Goal: Information Seeking & Learning: Learn about a topic

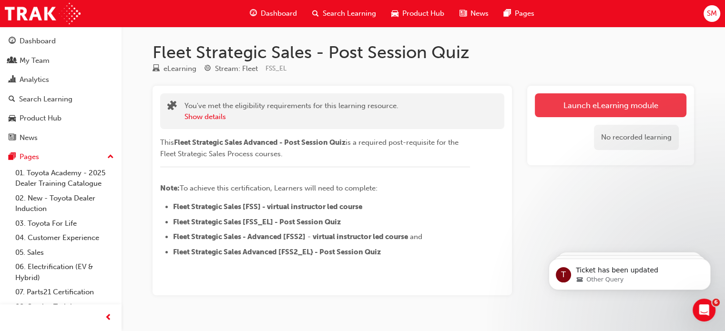
click at [586, 106] on link "Launch eLearning module" at bounding box center [611, 105] width 152 height 24
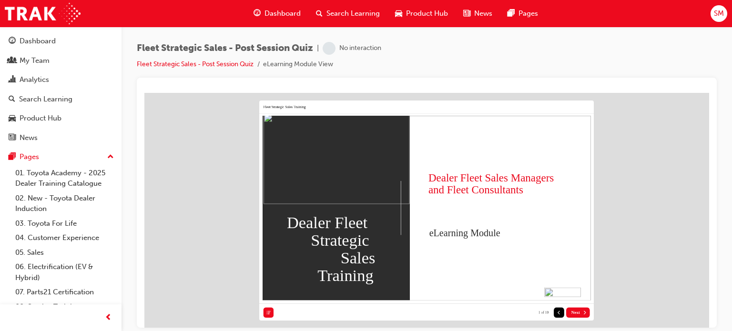
click at [577, 309] on button "Next" at bounding box center [578, 312] width 24 height 10
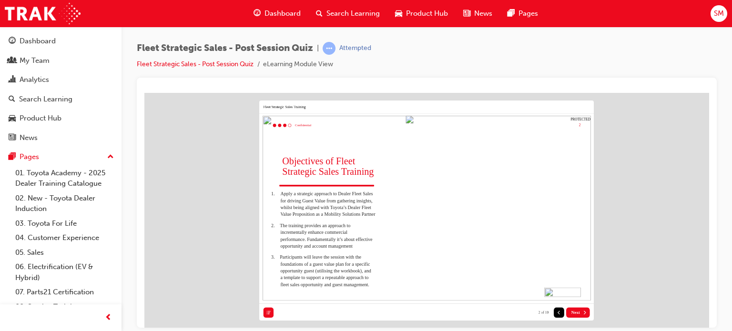
click at [577, 309] on button "Next" at bounding box center [578, 312] width 24 height 10
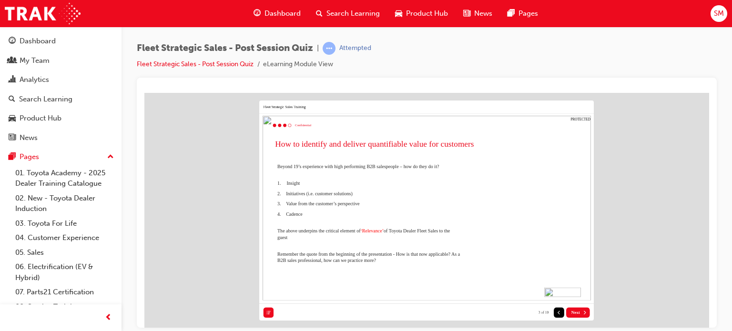
click at [577, 309] on button "Next" at bounding box center [578, 312] width 24 height 10
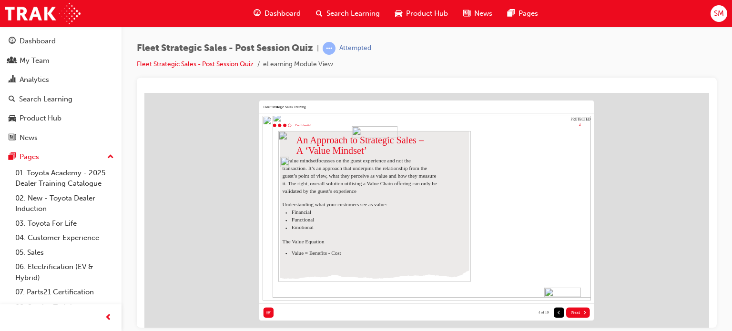
click at [577, 309] on button "Next" at bounding box center [578, 312] width 24 height 10
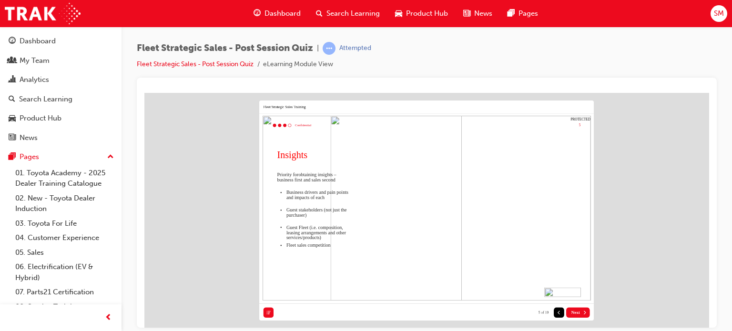
click at [577, 309] on button "Next" at bounding box center [578, 312] width 24 height 10
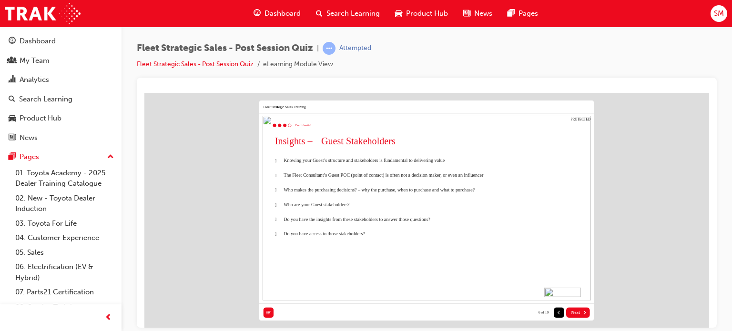
click at [577, 309] on button "Next" at bounding box center [578, 312] width 24 height 10
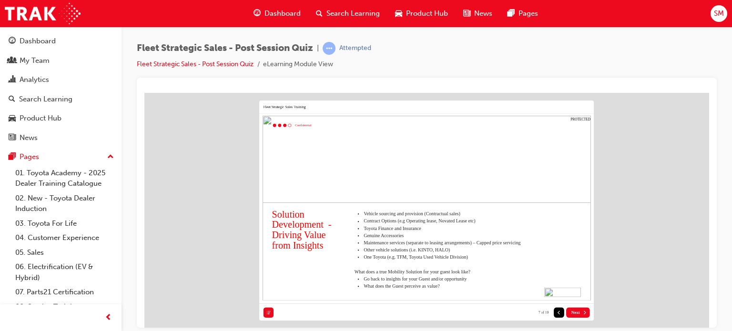
click at [577, 309] on button "Next" at bounding box center [578, 312] width 24 height 10
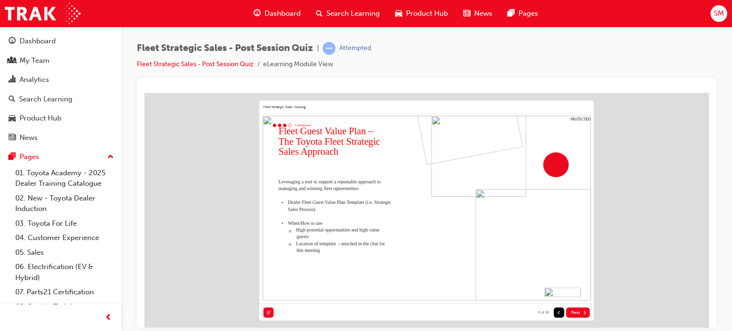
click at [577, 309] on button "Next" at bounding box center [578, 312] width 24 height 10
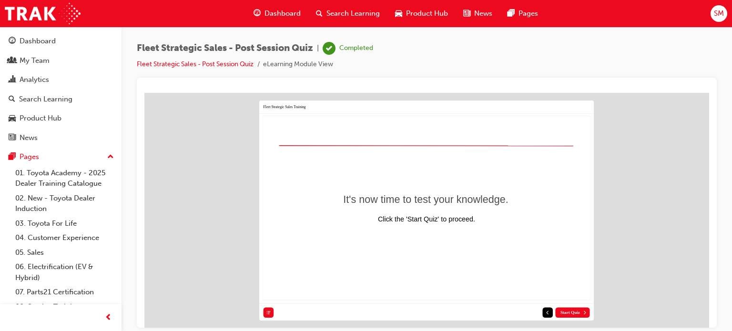
click at [566, 317] on button "Start Quiz" at bounding box center [572, 312] width 34 height 10
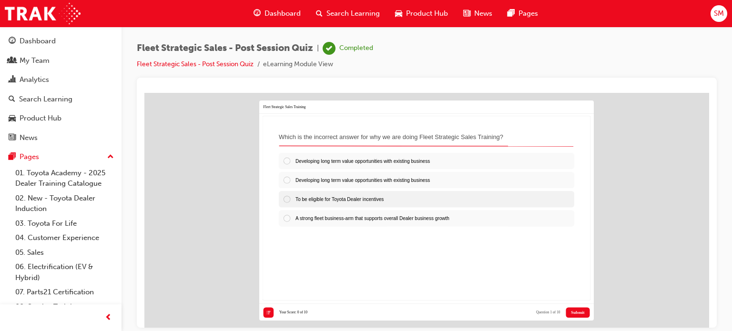
click at [288, 198] on div at bounding box center [289, 199] width 13 height 8
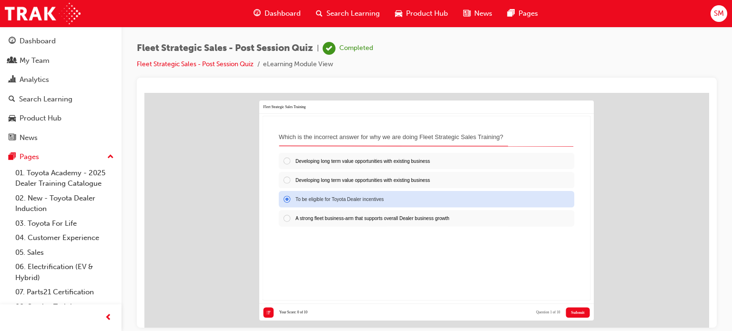
click at [576, 312] on span "Submit" at bounding box center [577, 312] width 13 height 5
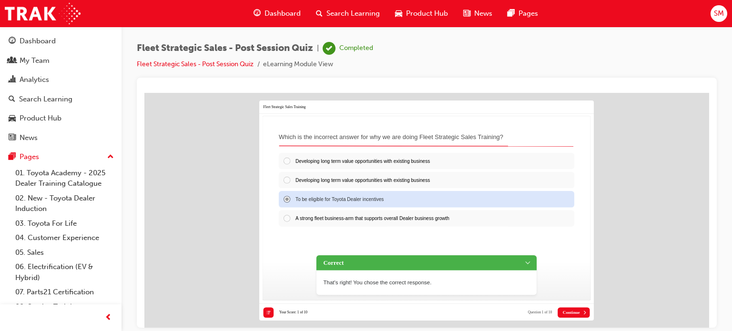
click at [576, 312] on span "Continue" at bounding box center [571, 312] width 17 height 5
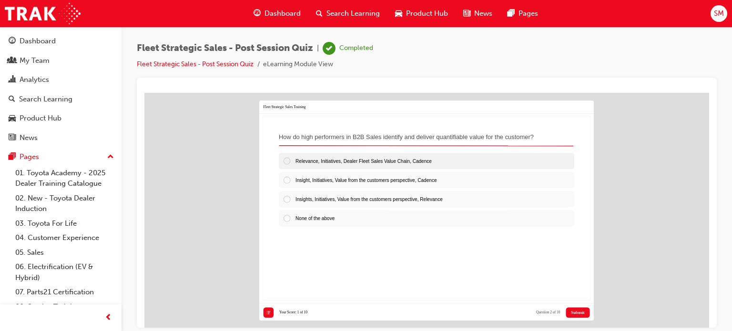
click at [381, 158] on span "Relevance, Initiatives, Dealer Fleet Sales Value Chain, Cadence" at bounding box center [364, 160] width 136 height 5
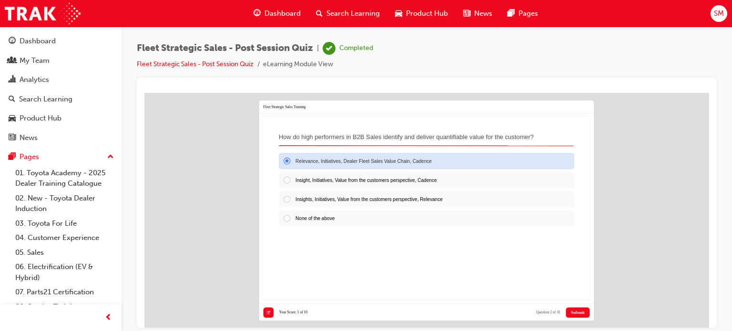
click at [576, 308] on button "Submit" at bounding box center [578, 312] width 24 height 10
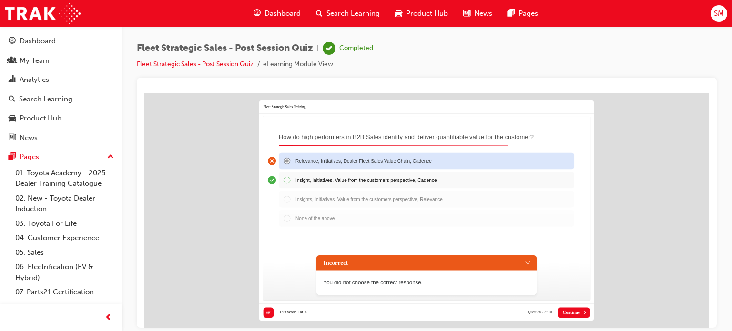
click at [576, 308] on button "Continue" at bounding box center [574, 312] width 32 height 10
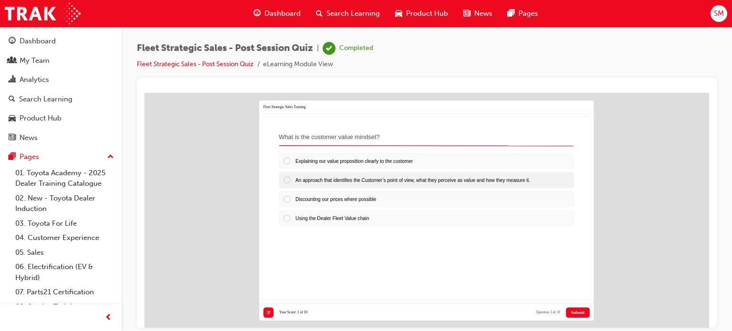
click at [436, 182] on span "An approach that identifies the Customer’s point of view, what they perceive as…" at bounding box center [413, 179] width 235 height 5
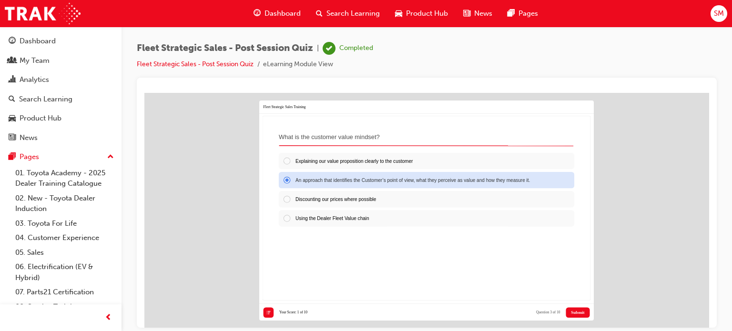
click at [577, 313] on span "Submit" at bounding box center [577, 312] width 13 height 5
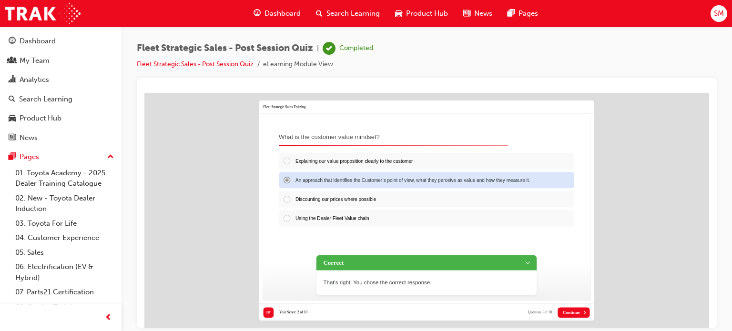
click at [577, 313] on span "Continue" at bounding box center [571, 312] width 17 height 5
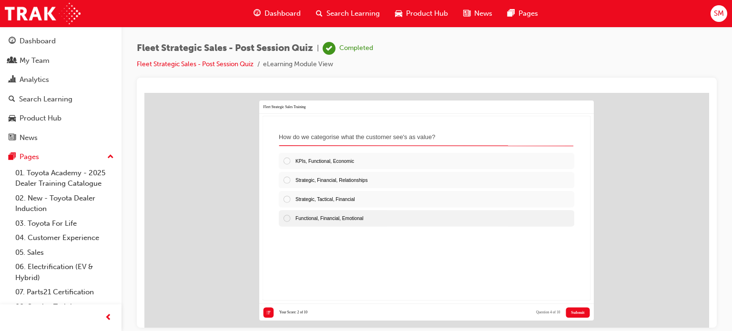
click at [363, 219] on span "Functional, Financial, Emotional" at bounding box center [330, 217] width 68 height 5
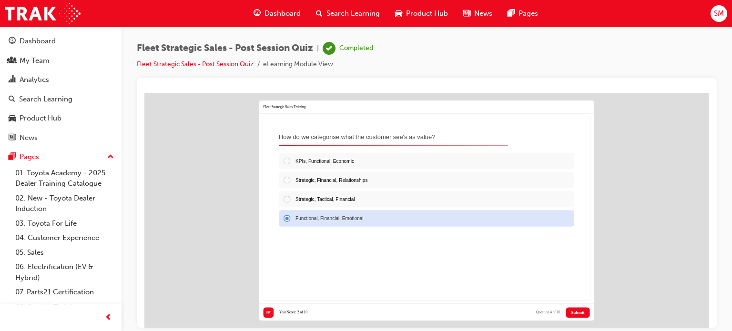
click at [580, 311] on span "Submit" at bounding box center [577, 312] width 13 height 5
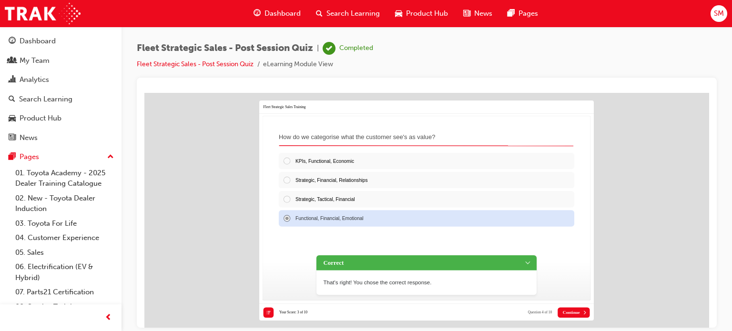
click at [580, 311] on button "Continue" at bounding box center [574, 312] width 32 height 10
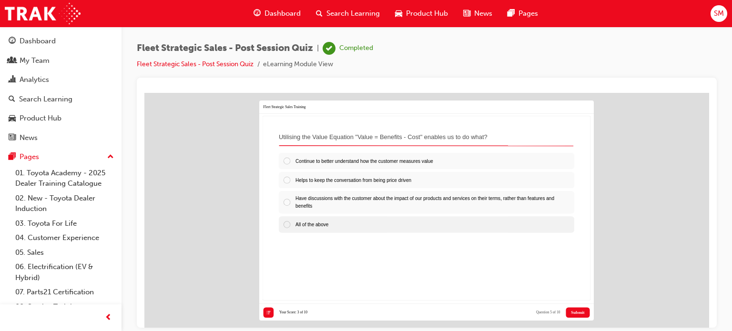
click at [331, 223] on div "All of the above" at bounding box center [427, 224] width 296 height 16
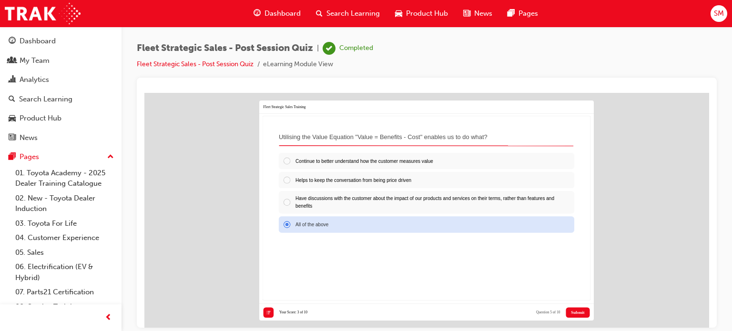
click at [584, 316] on button "Submit" at bounding box center [578, 312] width 24 height 10
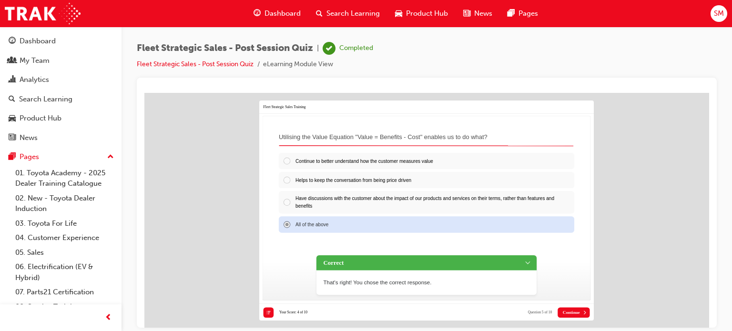
click at [584, 316] on button "Continue" at bounding box center [574, 312] width 32 height 10
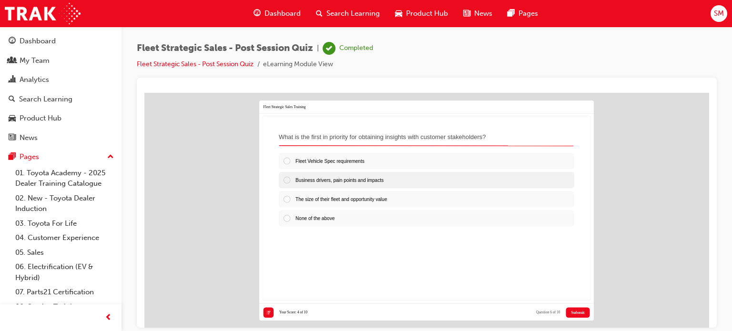
click at [384, 181] on span "Business drivers, pain points and impacts" at bounding box center [340, 179] width 88 height 5
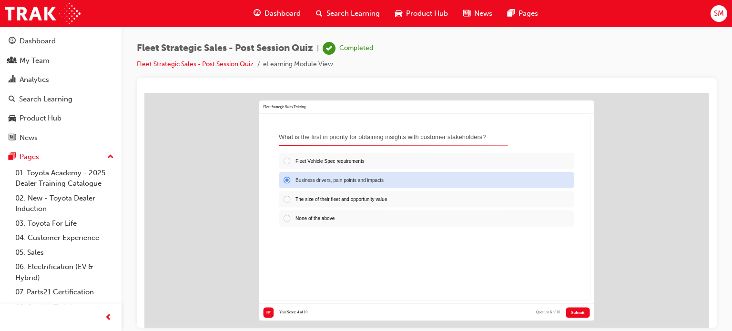
click at [574, 309] on button "Submit" at bounding box center [578, 312] width 24 height 10
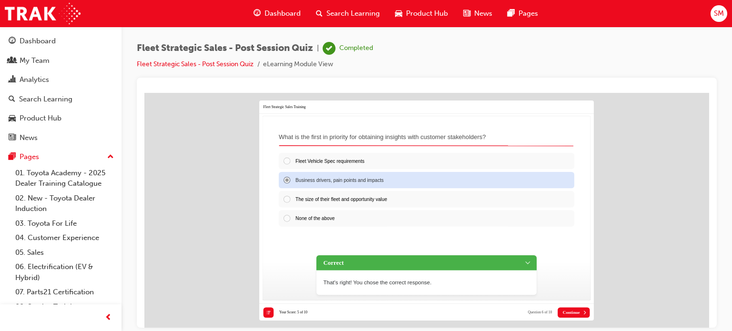
click at [574, 309] on button "Continue" at bounding box center [574, 312] width 32 height 10
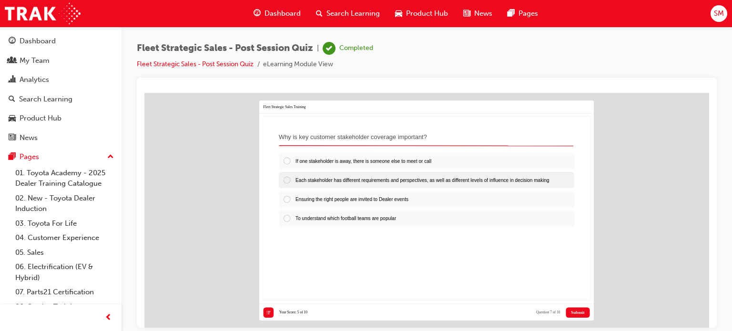
click at [330, 184] on div "Each stakeholder has different requirements and perspectives, as well as differ…" at bounding box center [427, 180] width 296 height 16
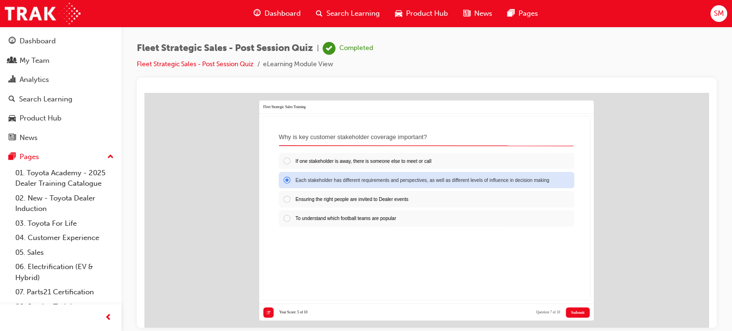
click at [576, 313] on span "Submit" at bounding box center [577, 312] width 13 height 5
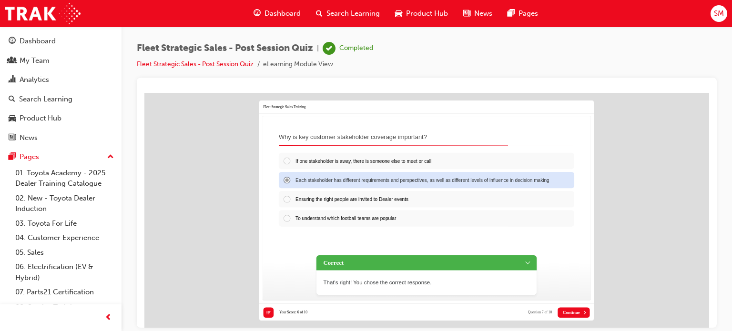
click at [576, 313] on span "Continue" at bounding box center [571, 312] width 17 height 5
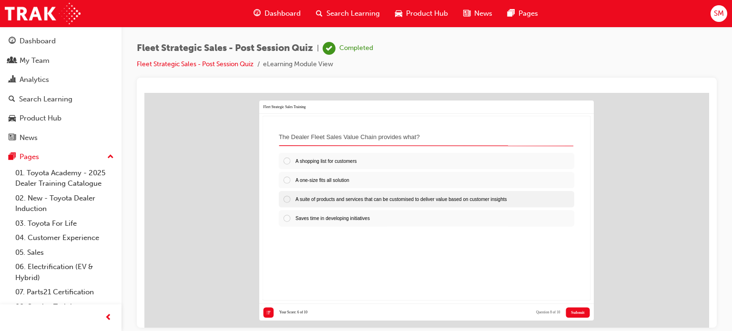
click at [408, 202] on p "A suite of products and services that can be customised to deliver value based …" at bounding box center [401, 198] width 211 height 7
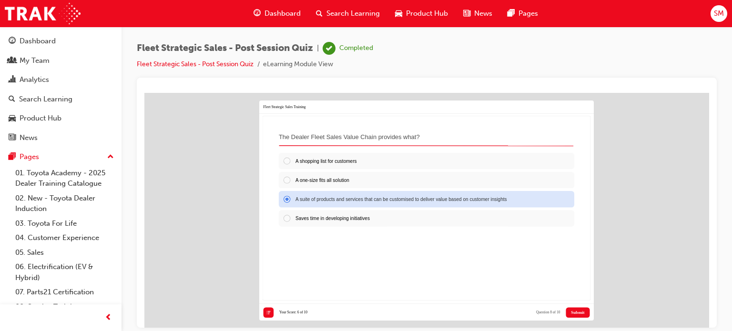
click at [584, 314] on span "Submit" at bounding box center [577, 312] width 13 height 5
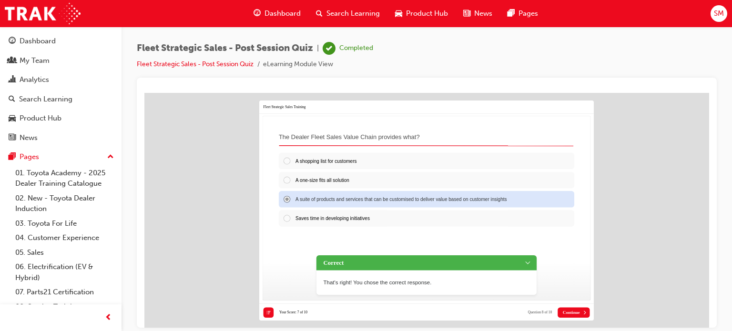
click at [582, 312] on button "Continue" at bounding box center [574, 312] width 32 height 10
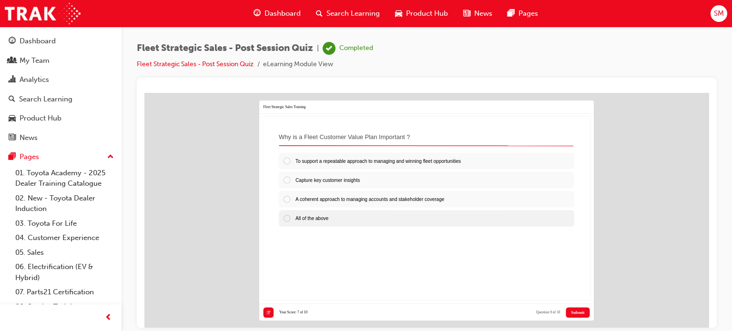
click at [370, 216] on div "All of the above" at bounding box center [427, 218] width 296 height 16
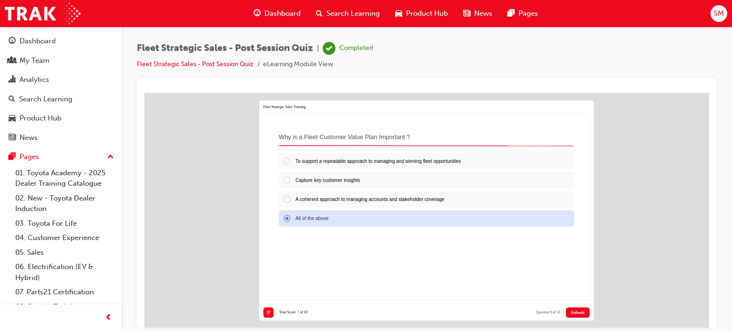
click at [571, 310] on span "Submit" at bounding box center [577, 312] width 13 height 5
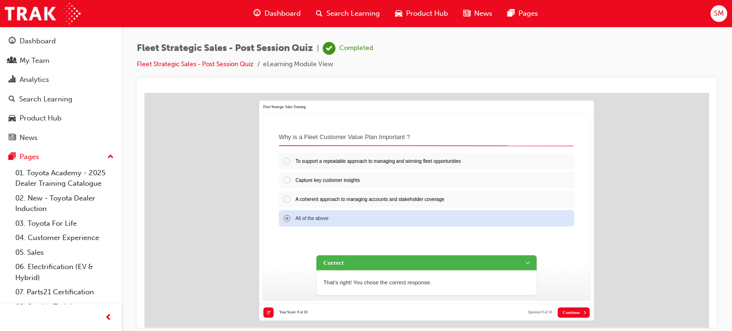
click at [571, 310] on span "Continue" at bounding box center [571, 312] width 17 height 5
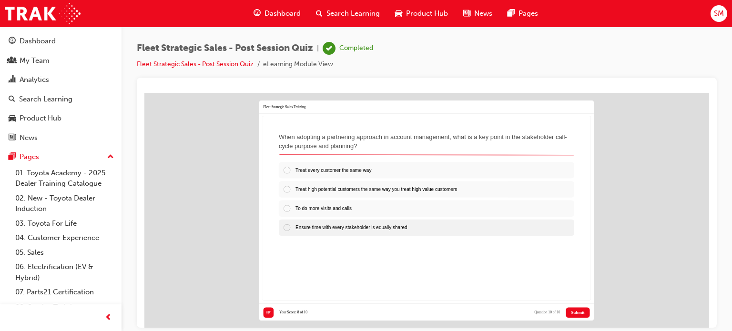
click at [429, 228] on div "Ensure time with every stakeholder is equally shared" at bounding box center [427, 227] width 296 height 16
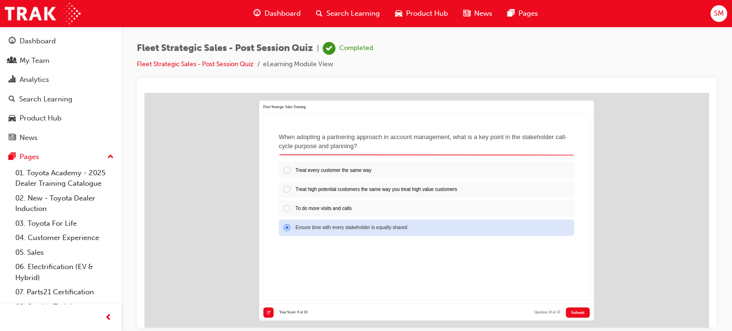
click at [578, 308] on button "Submit" at bounding box center [578, 312] width 24 height 10
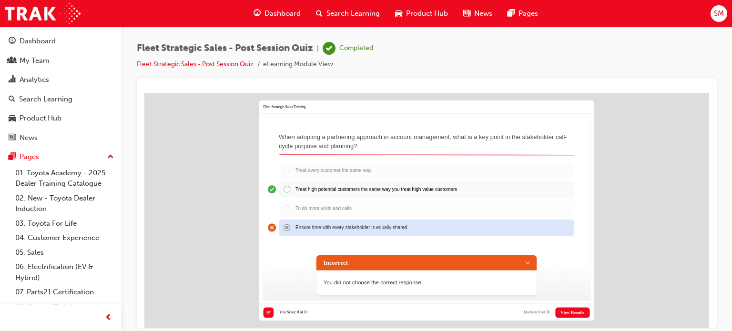
click at [578, 308] on button "View Results" at bounding box center [573, 312] width 34 height 10
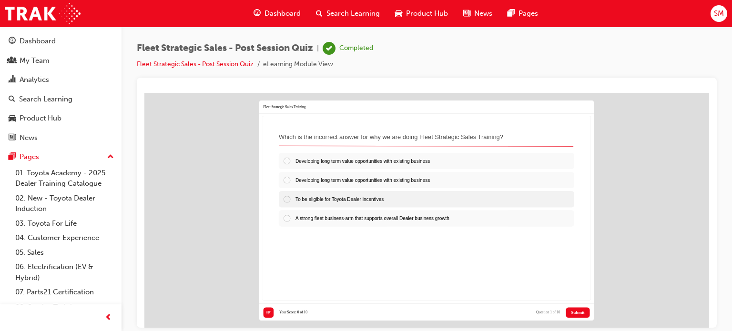
click at [384, 201] on span "To be eligible for Toyota Dealer incentives" at bounding box center [340, 198] width 88 height 5
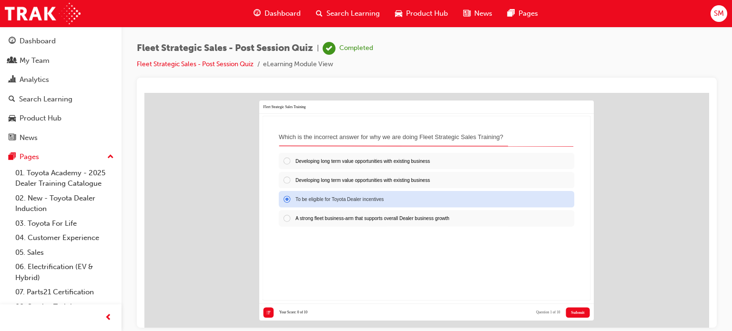
click at [583, 311] on span "Submit" at bounding box center [577, 312] width 13 height 5
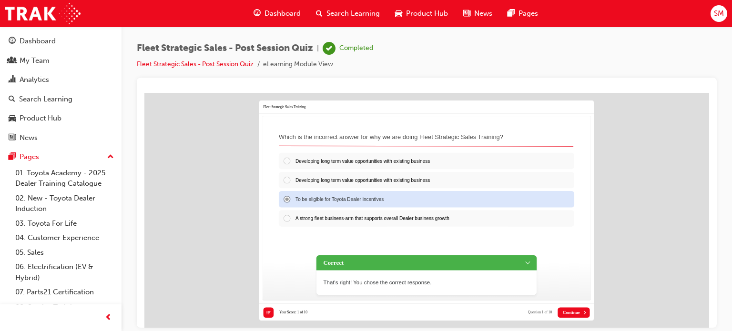
click at [583, 311] on icon at bounding box center [584, 312] width 5 height 5
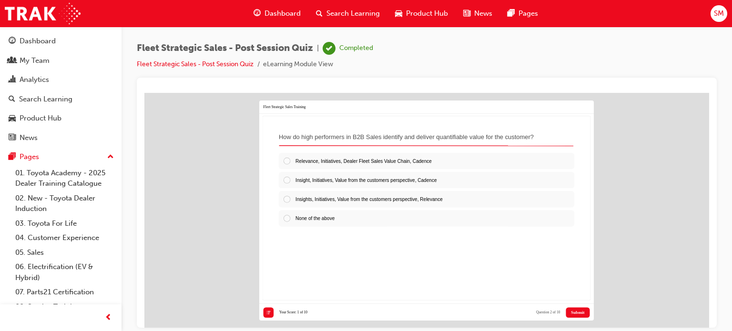
click at [583, 311] on span "Submit" at bounding box center [577, 312] width 13 height 5
click at [401, 181] on span "Insight, Initiatives, Value from the customers perspective, Cadence" at bounding box center [366, 179] width 141 height 5
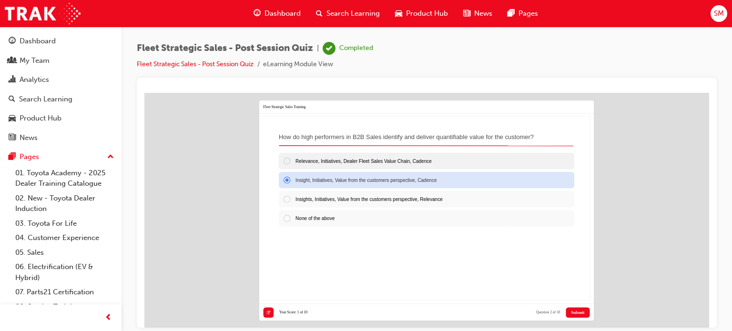
click at [427, 161] on span "Relevance, Initiatives, Dealer Fleet Sales Value Chain, Cadence" at bounding box center [364, 160] width 136 height 5
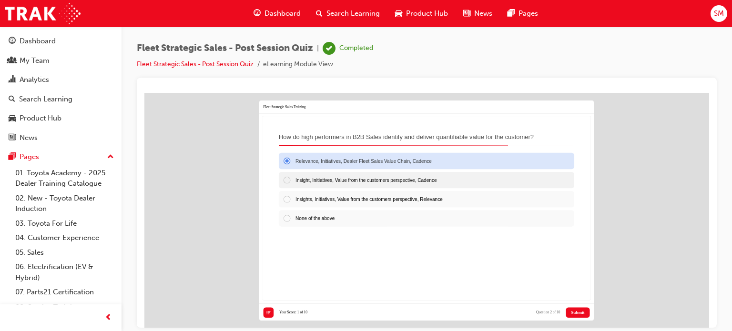
click at [429, 177] on span "Insight, Initiatives, Value from the customers perspective, Cadence" at bounding box center [366, 179] width 141 height 5
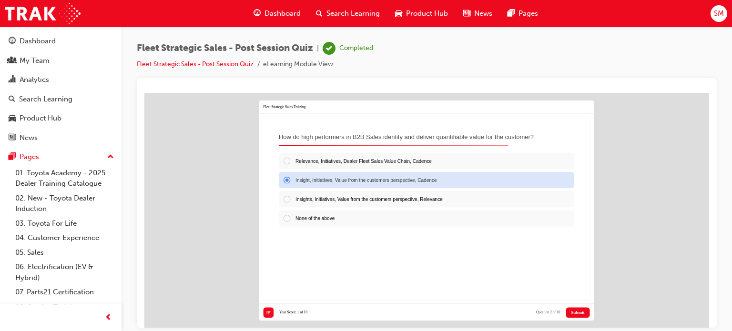
click at [576, 313] on span "Submit" at bounding box center [577, 312] width 13 height 5
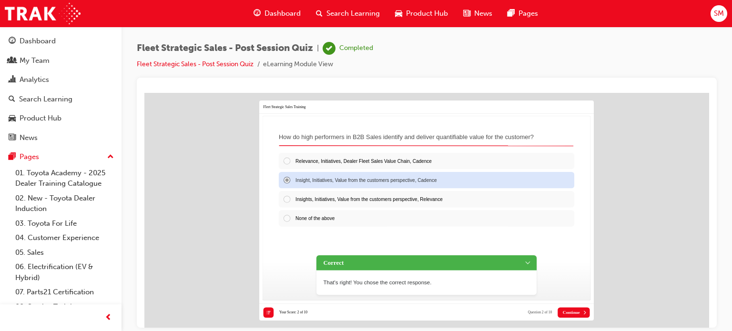
click at [576, 313] on span "Continue" at bounding box center [571, 312] width 17 height 5
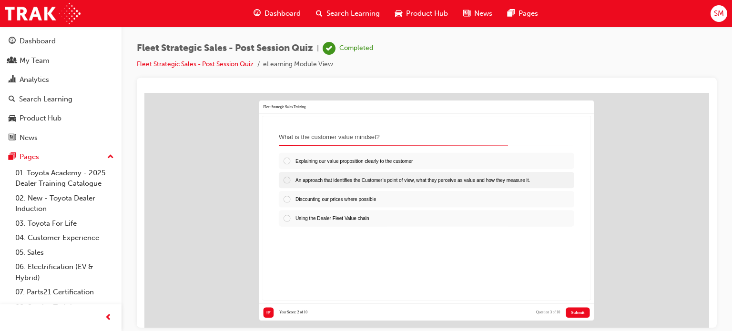
click at [454, 184] on div "An approach that identifies the Customer’s point of view, what they perceive as…" at bounding box center [427, 180] width 296 height 16
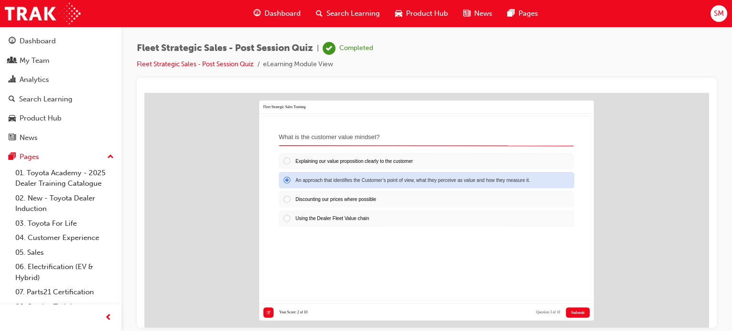
click at [580, 311] on span "Submit" at bounding box center [577, 312] width 13 height 5
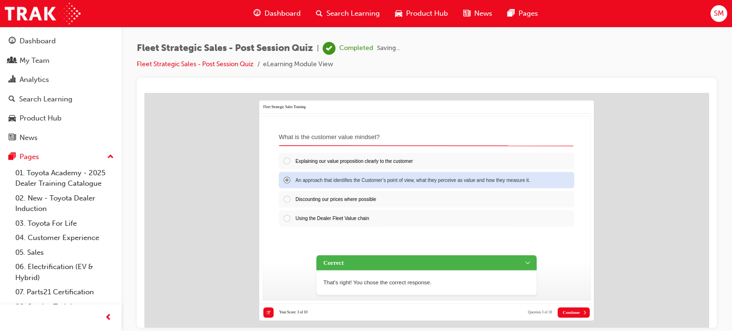
click at [580, 311] on span "Continue" at bounding box center [571, 312] width 17 height 5
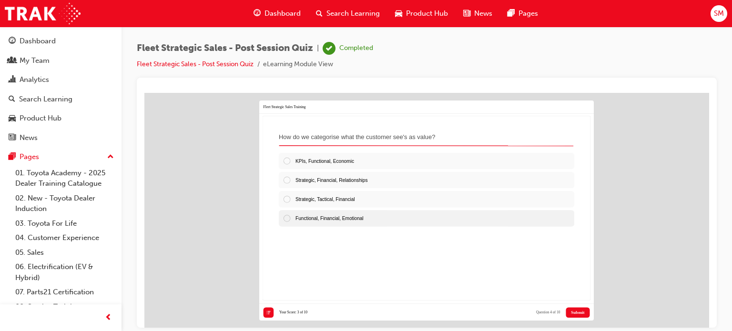
click at [492, 224] on div "Functional, Financial, Emotional" at bounding box center [427, 218] width 296 height 16
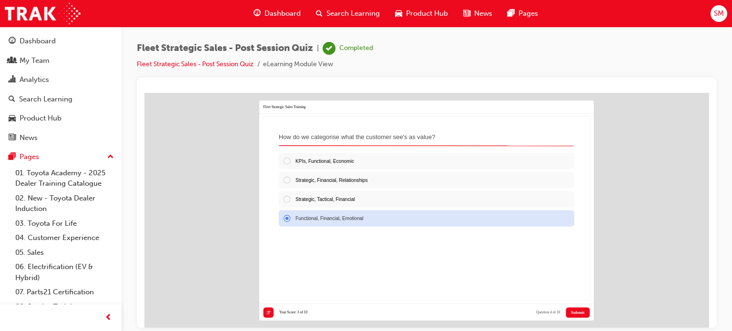
click at [578, 311] on span "Submit" at bounding box center [577, 312] width 13 height 5
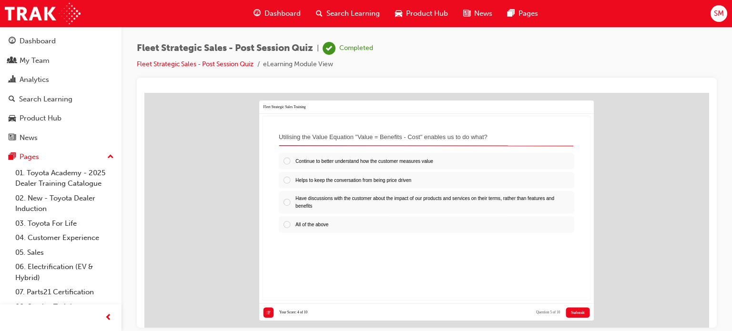
drag, startPoint x: 578, startPoint y: 310, endPoint x: 520, endPoint y: 292, distance: 60.6
click at [520, 292] on div "Continue to better understand how the customer measures value Helps to keep the…" at bounding box center [427, 220] width 304 height 143
click at [463, 222] on div "All of the above" at bounding box center [427, 224] width 296 height 16
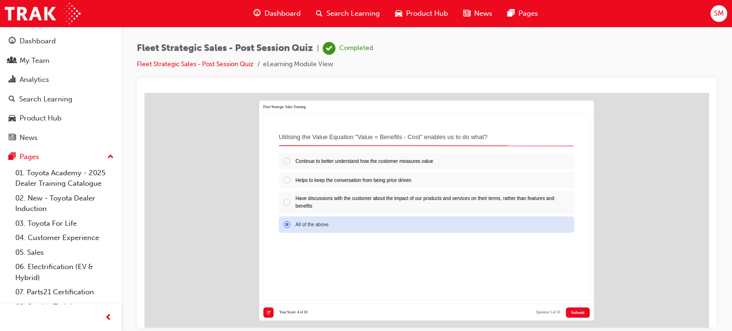
click at [579, 307] on button "Submit" at bounding box center [578, 312] width 24 height 10
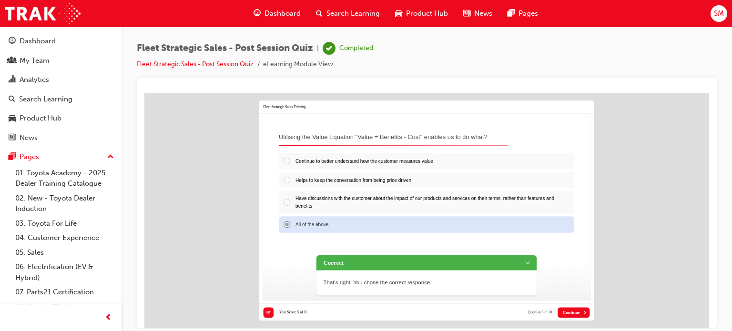
click at [579, 307] on button "Continue" at bounding box center [574, 312] width 32 height 10
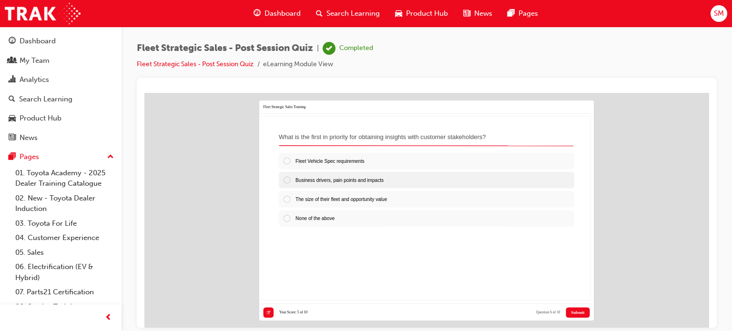
click at [423, 177] on div "Business drivers, pain points and impacts" at bounding box center [427, 180] width 296 height 16
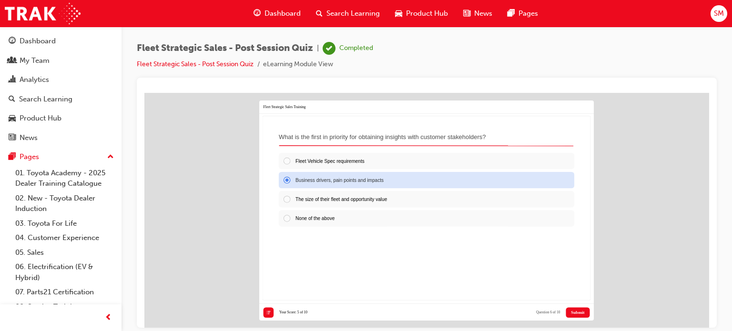
click at [576, 310] on span "Submit" at bounding box center [577, 312] width 13 height 5
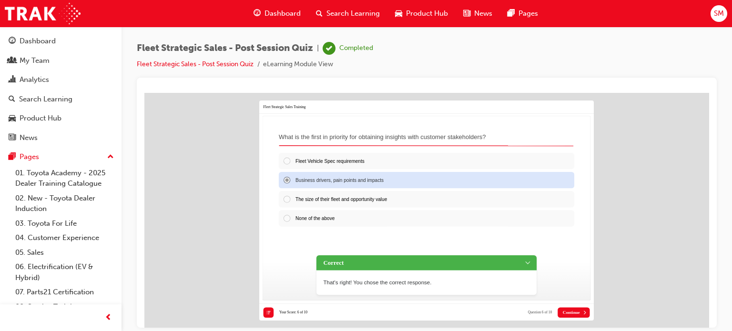
click at [576, 310] on span "Continue" at bounding box center [571, 312] width 17 height 5
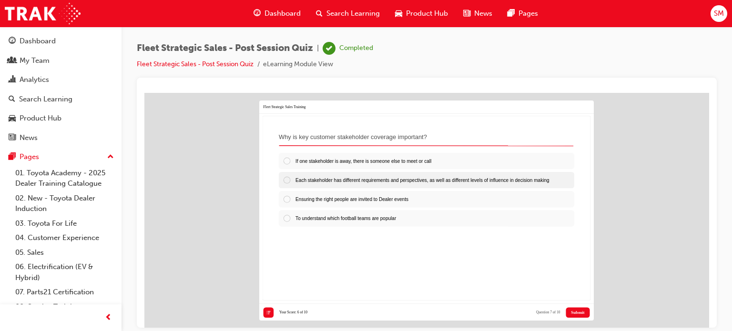
click at [463, 185] on div "Each stakeholder has different requirements and perspectives, as well as differ…" at bounding box center [427, 180] width 296 height 16
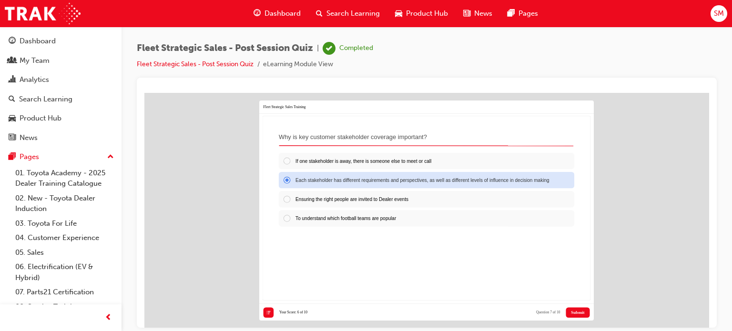
click at [567, 312] on button "Submit" at bounding box center [578, 312] width 24 height 10
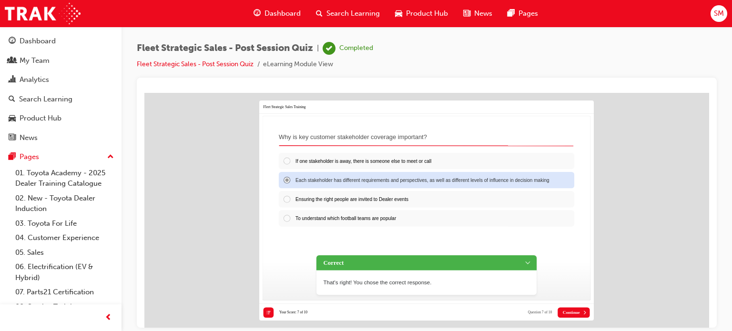
click at [567, 312] on span "Continue" at bounding box center [571, 312] width 17 height 5
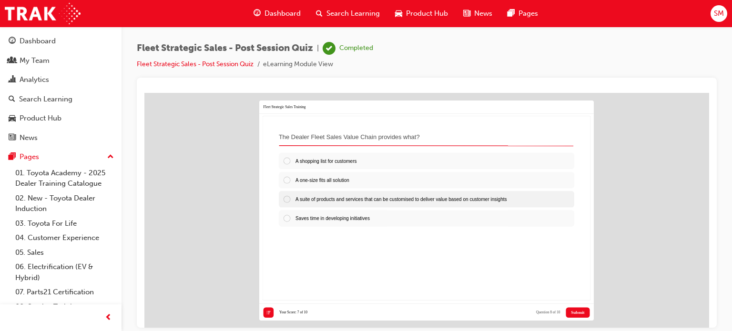
click at [501, 205] on div "A suite of products and services that can be customised to deliver value based …" at bounding box center [427, 199] width 296 height 16
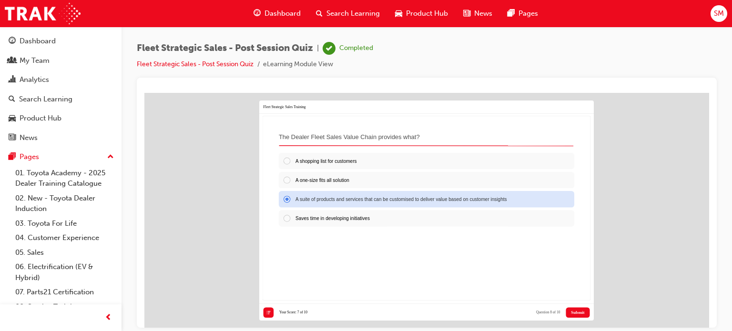
click at [575, 310] on span "Submit" at bounding box center [577, 312] width 13 height 5
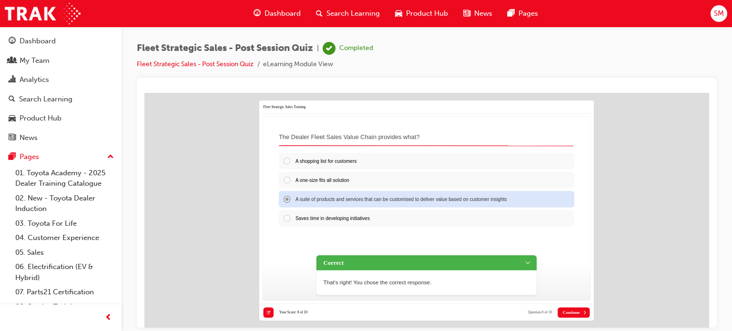
click at [575, 310] on span "Continue" at bounding box center [571, 312] width 17 height 5
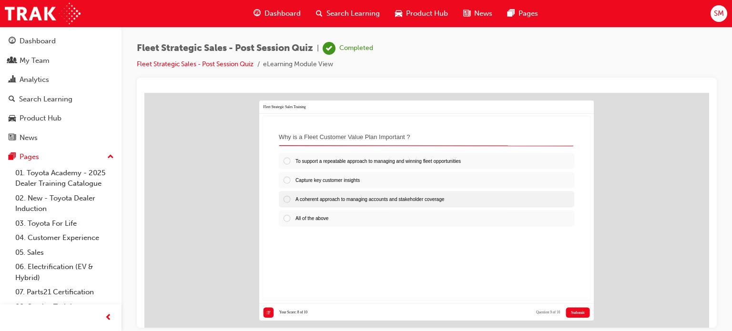
click at [460, 202] on div "A coherent approach to managing accounts and stakeholder coverage" at bounding box center [427, 199] width 296 height 16
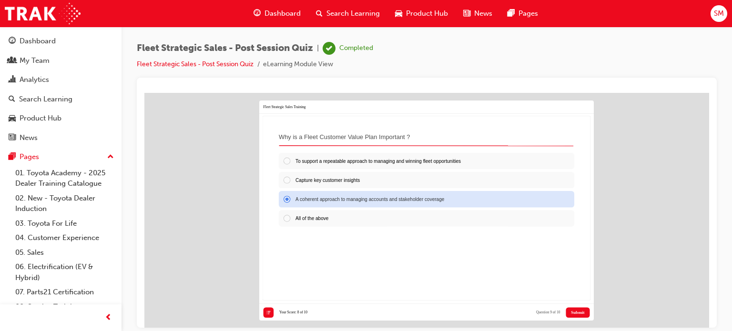
click at [572, 313] on span "Submit" at bounding box center [577, 312] width 13 height 5
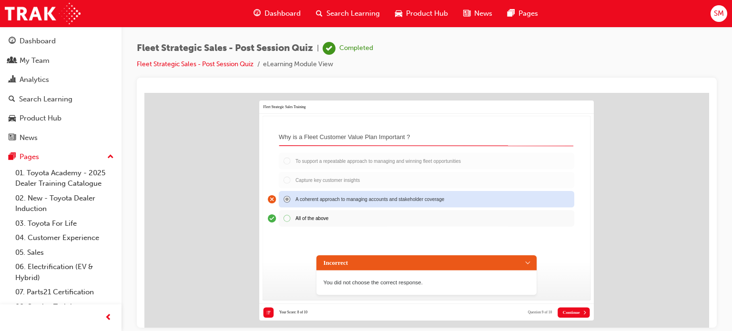
click at [572, 313] on span "Continue" at bounding box center [571, 312] width 17 height 5
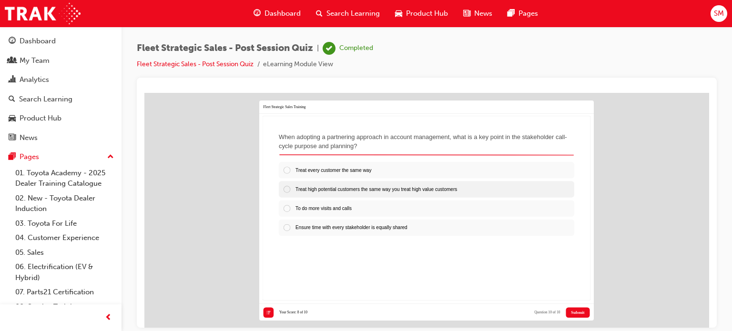
click at [405, 187] on span "Treat high potential customers the same way you treat high value customers" at bounding box center [377, 188] width 162 height 5
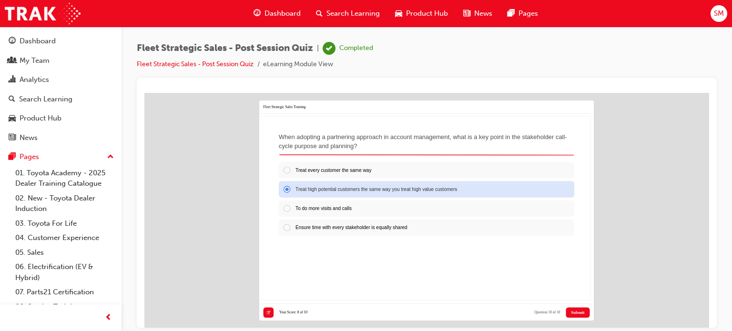
click at [589, 312] on button "Submit" at bounding box center [578, 312] width 24 height 10
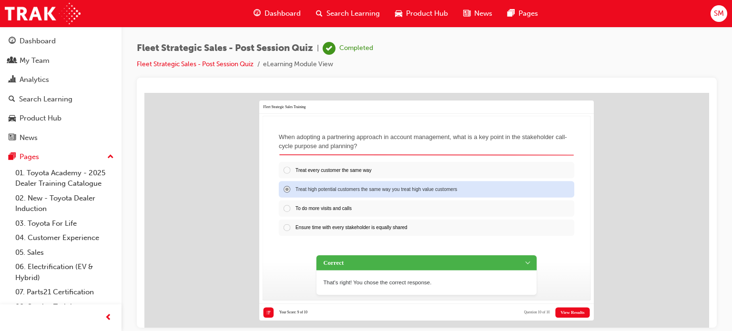
click at [577, 309] on button "View Results" at bounding box center [573, 312] width 34 height 10
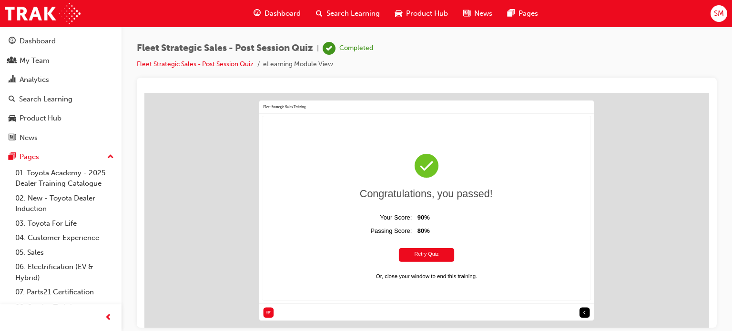
click at [277, 9] on span "Dashboard" at bounding box center [283, 13] width 36 height 11
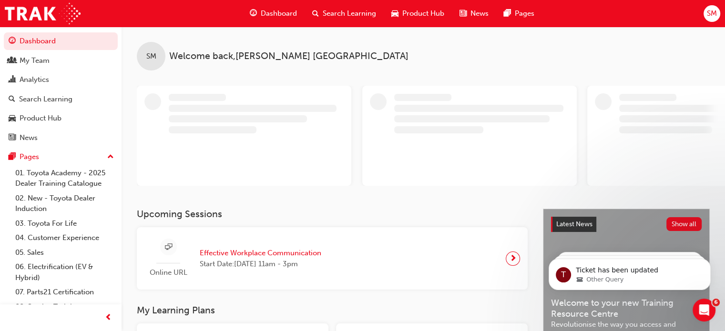
click at [277, 9] on span "Dashboard" at bounding box center [279, 13] width 36 height 11
click at [275, 9] on span "Dashboard" at bounding box center [279, 13] width 36 height 11
